Goal: Browse casually

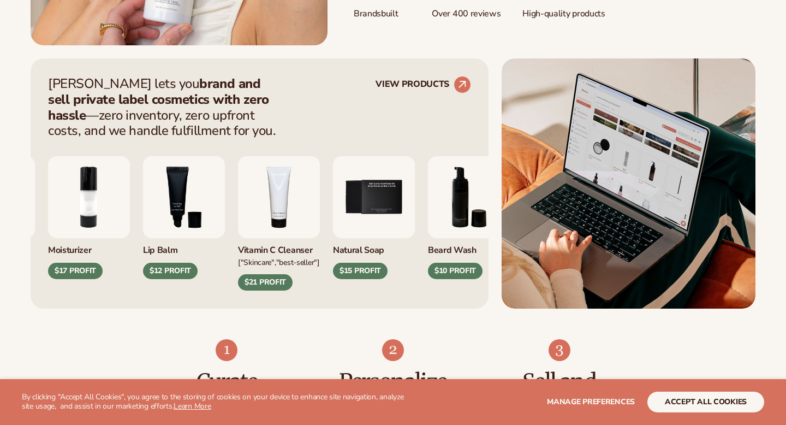
scroll to position [395, 0]
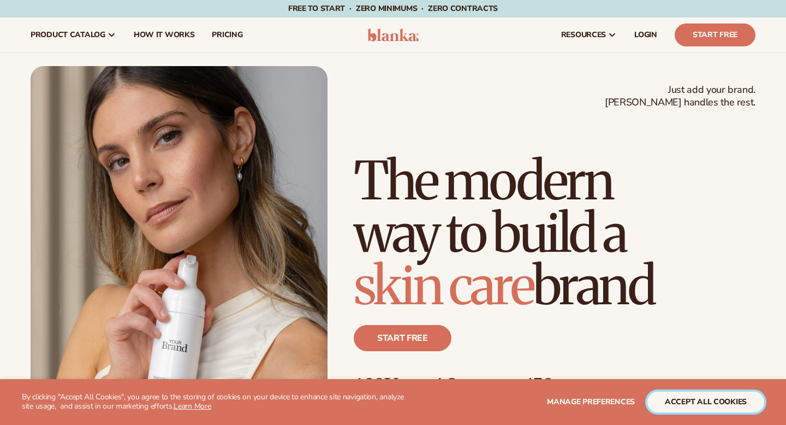
click at [692, 405] on button "accept all cookies" at bounding box center [706, 401] width 117 height 21
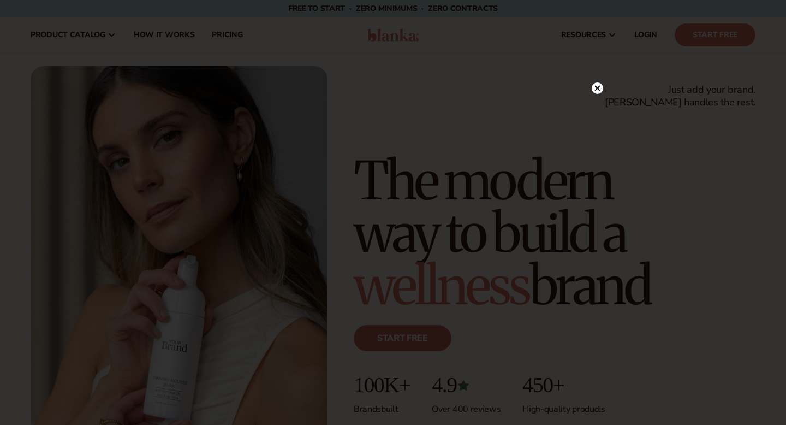
scroll to position [397, 0]
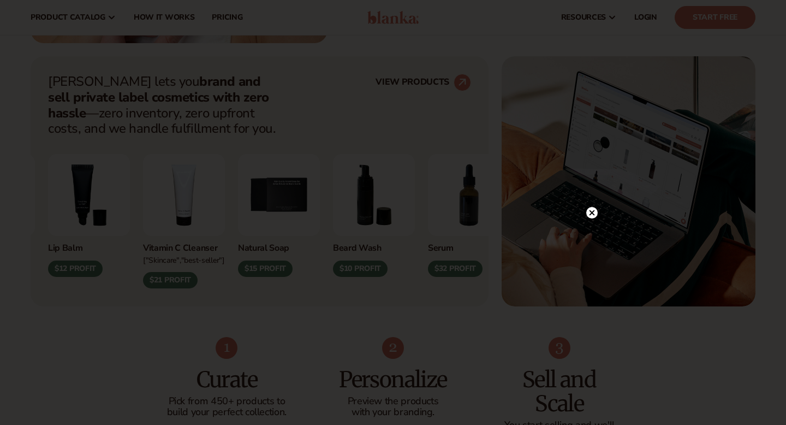
click at [593, 212] on icon at bounding box center [592, 212] width 5 height 5
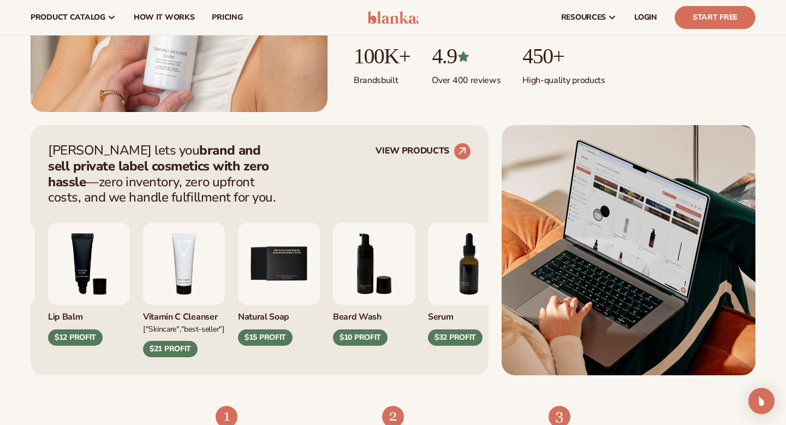
scroll to position [0, 0]
